Goal: Task Accomplishment & Management: Use online tool/utility

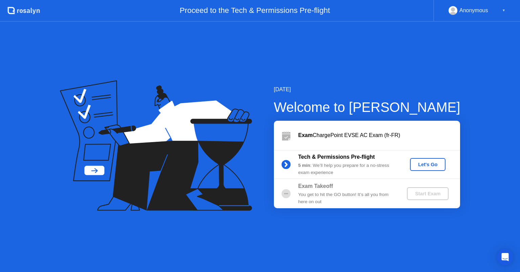
click at [301, 202] on div "You get to hit the GO button! It’s all you from here on out" at bounding box center [347, 198] width 98 height 14
drag, startPoint x: 459, startPoint y: 244, endPoint x: 431, endPoint y: 237, distance: 28.5
drag, startPoint x: 401, startPoint y: 225, endPoint x: 363, endPoint y: 204, distance: 43.8
click at [428, 166] on div "Let's Go" at bounding box center [428, 164] width 30 height 5
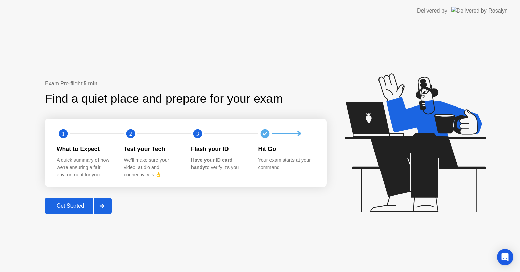
click at [76, 206] on div "Get Started" at bounding box center [70, 206] width 46 height 6
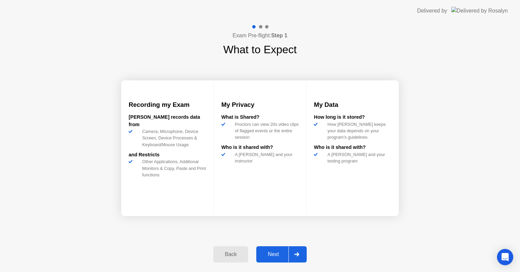
click at [279, 254] on div "Next" at bounding box center [273, 254] width 30 height 6
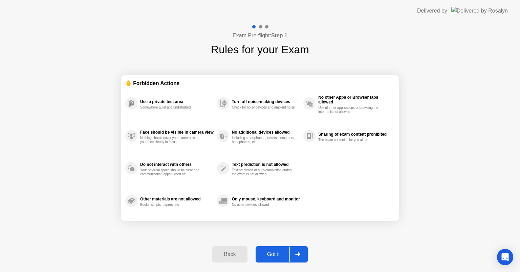
click at [282, 253] on div "Got it" at bounding box center [274, 254] width 32 height 6
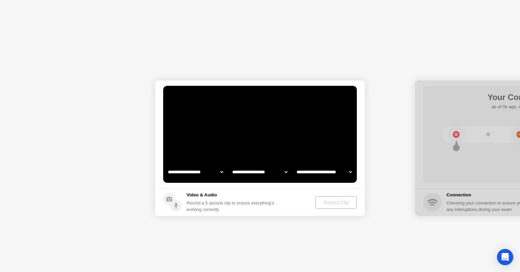
select select "**********"
select select "*******"
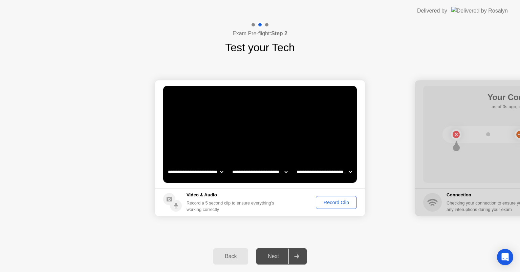
click at [340, 203] on div "Record Clip" at bounding box center [336, 202] width 36 height 5
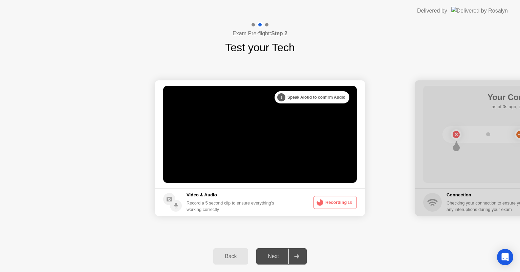
click at [276, 256] on div "Next" at bounding box center [273, 256] width 30 height 6
click at [299, 256] on icon at bounding box center [296, 256] width 5 height 4
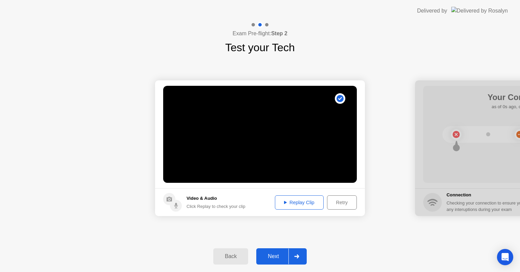
drag, startPoint x: 401, startPoint y: 105, endPoint x: 362, endPoint y: 96, distance: 40.3
click at [476, 151] on div at bounding box center [520, 148] width 210 height 136
click at [508, 256] on icon "Open Intercom Messenger" at bounding box center [505, 256] width 8 height 9
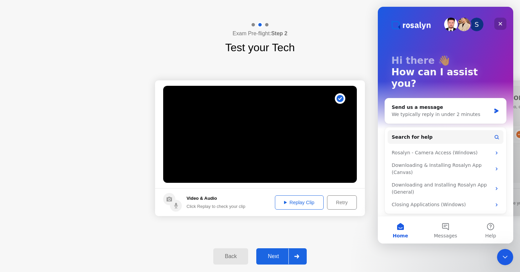
click at [500, 23] on icon "Close" at bounding box center [501, 24] width 4 height 4
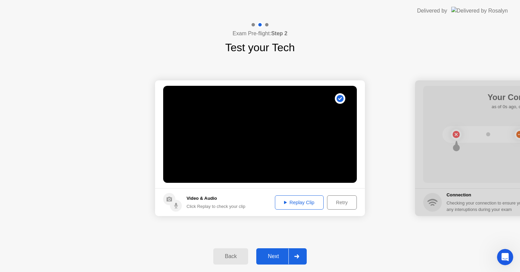
click at [227, 254] on div "Back" at bounding box center [230, 256] width 31 height 6
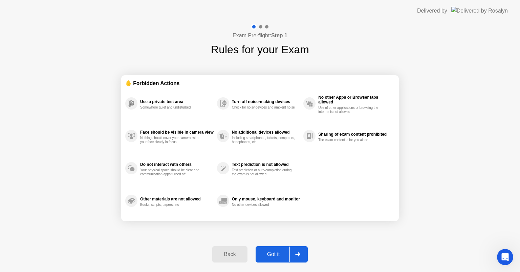
drag, startPoint x: 470, startPoint y: 36, endPoint x: 470, endPoint y: 43, distance: 7.5
drag, startPoint x: 356, startPoint y: 138, endPoint x: 352, endPoint y: 139, distance: 3.7
drag, startPoint x: 292, startPoint y: 126, endPoint x: 267, endPoint y: 112, distance: 28.4
drag, startPoint x: 257, startPoint y: 102, endPoint x: 253, endPoint y: 102, distance: 4.1
